Goal: Task Accomplishment & Management: Complete application form

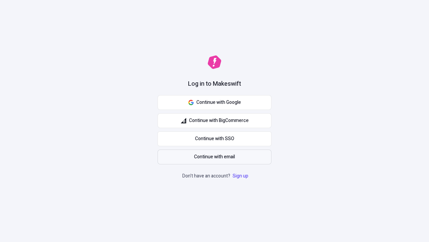
click at [215, 157] on span "Continue with email" at bounding box center [214, 156] width 41 height 7
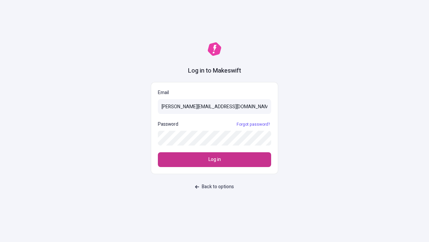
click at [215, 159] on span "Log in" at bounding box center [215, 159] width 12 height 7
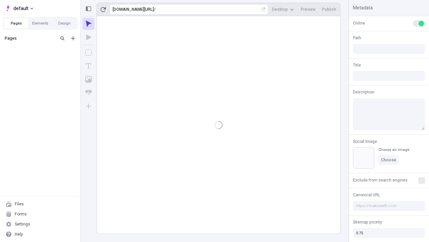
type input "/deep-link-confido"
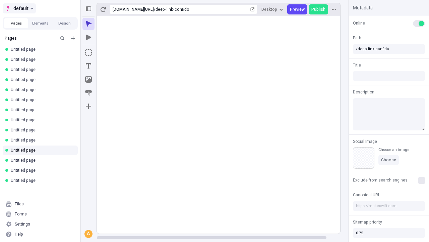
click at [19, 8] on span "default" at bounding box center [20, 8] width 15 height 8
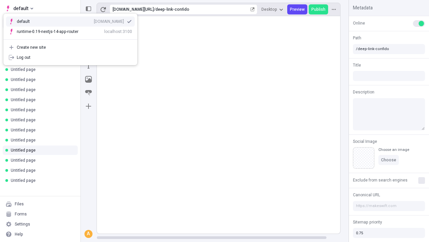
click at [94, 20] on div "[DOMAIN_NAME]" at bounding box center [109, 21] width 30 height 5
click at [73, 38] on icon "Add new" at bounding box center [73, 38] width 4 height 4
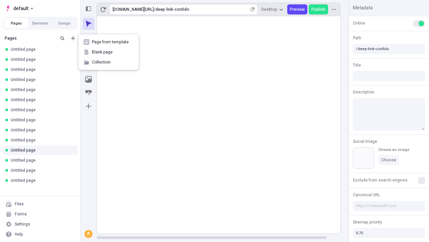
click at [109, 52] on span "Blank page" at bounding box center [113, 51] width 42 height 5
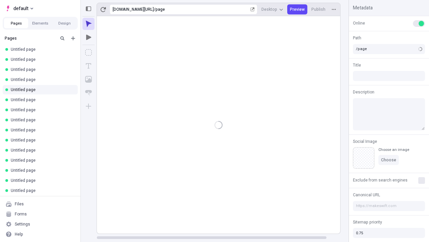
type input "/deep-link-velum"
